Goal: Navigation & Orientation: Find specific page/section

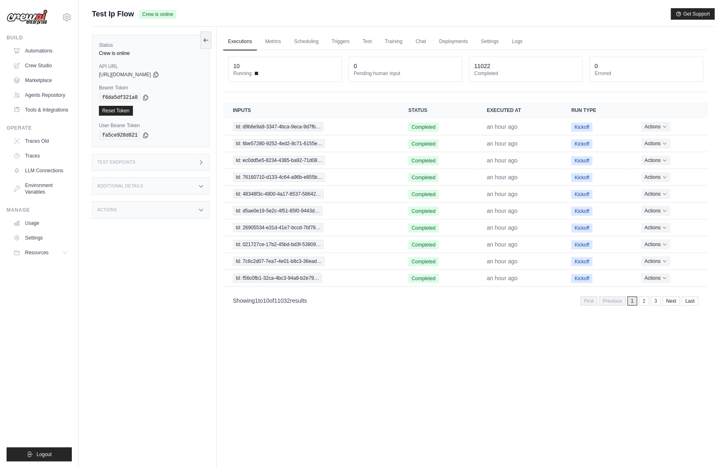
click at [436, 348] on div "Executions Metrics Scheduling Triggers Test Training Chat Deployments Settings …" at bounding box center [466, 261] width 498 height 468
click at [452, 338] on div "Executions Metrics Scheduling Triggers Test Training Chat Deployments Settings …" at bounding box center [466, 261] width 498 height 468
click at [452, 336] on div "Executions Metrics Scheduling Triggers Test Training Chat Deployments Settings …" at bounding box center [466, 261] width 498 height 468
click at [42, 57] on link "Automations" at bounding box center [42, 50] width 62 height 13
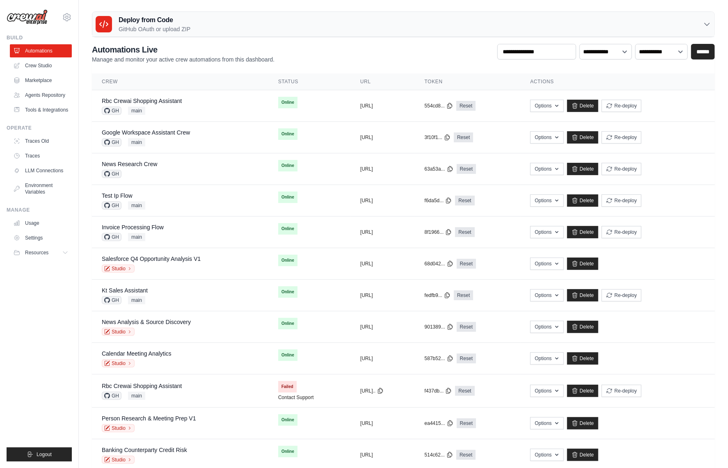
click at [33, 294] on ul "Build Automations Crew Studio Marketplace Agents Repository Resources Blog" at bounding box center [39, 247] width 65 height 427
